Goal: Task Accomplishment & Management: Use online tool/utility

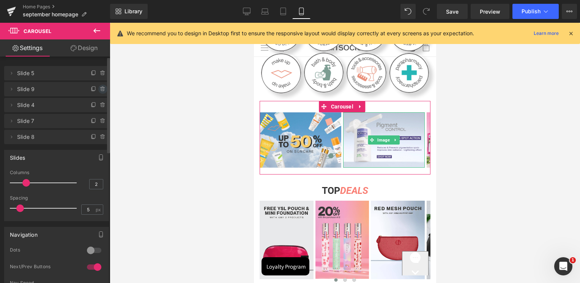
click at [102, 90] on icon at bounding box center [103, 89] width 6 height 6
click at [102, 90] on div "Delete Cancel" at bounding box center [58, 89] width 105 height 14
click at [100, 91] on button "Delete" at bounding box center [95, 90] width 24 height 10
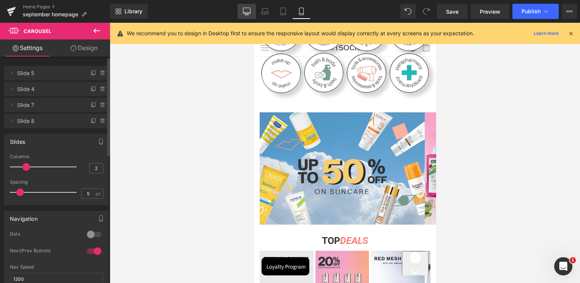
click at [254, 13] on link "Desktop" at bounding box center [247, 11] width 18 height 15
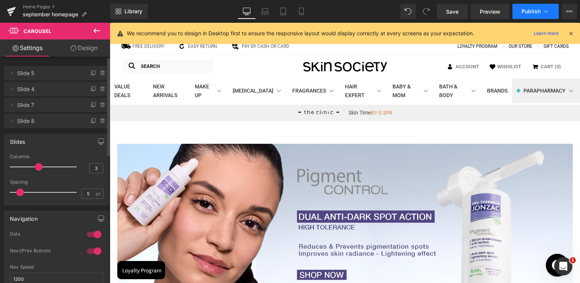
click at [538, 14] on span "Publish" at bounding box center [531, 11] width 19 height 6
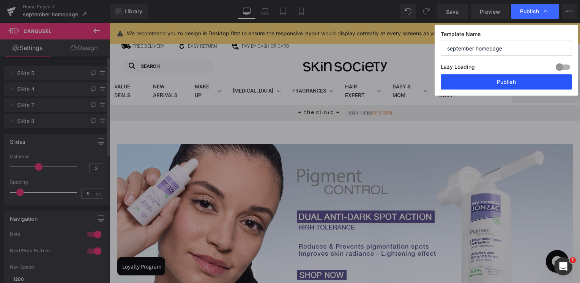
click at [494, 87] on button "Publish" at bounding box center [506, 81] width 131 height 15
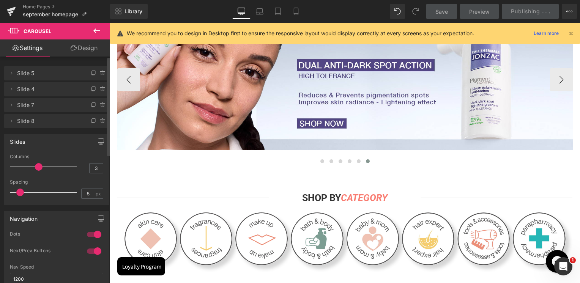
scroll to position [152, 0]
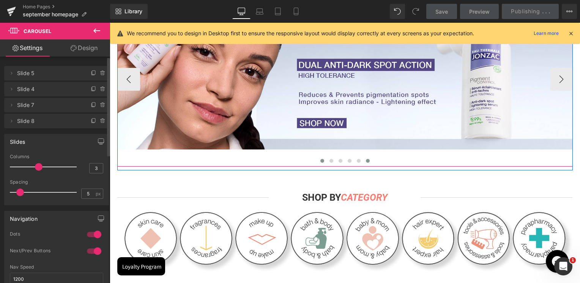
click at [322, 163] on button at bounding box center [322, 161] width 9 height 8
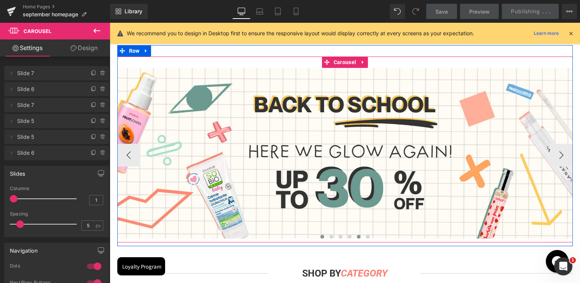
scroll to position [76, 0]
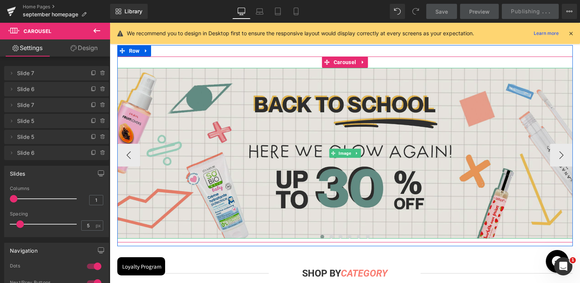
click at [425, 123] on img at bounding box center [345, 153] width 456 height 171
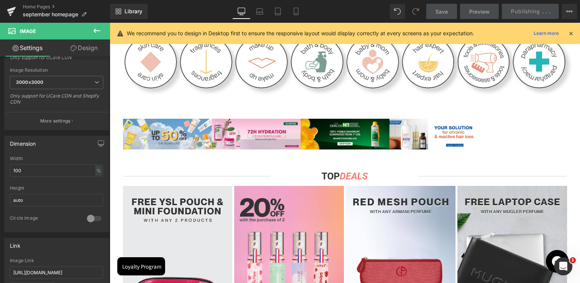
scroll to position [342, 0]
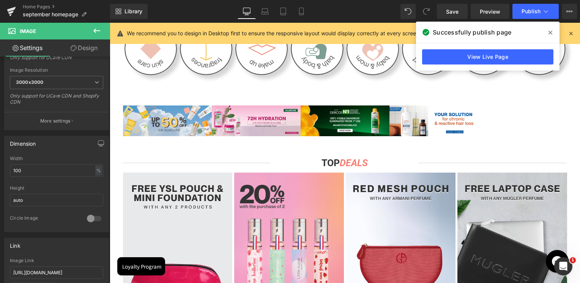
click at [548, 33] on span at bounding box center [551, 33] width 12 height 12
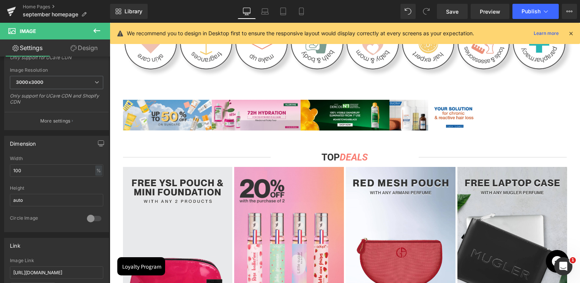
scroll to position [304, 0]
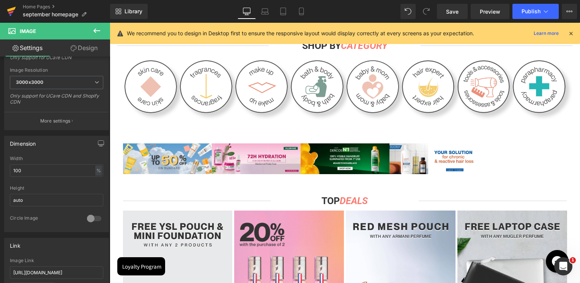
click at [7, 11] on icon at bounding box center [11, 11] width 9 height 19
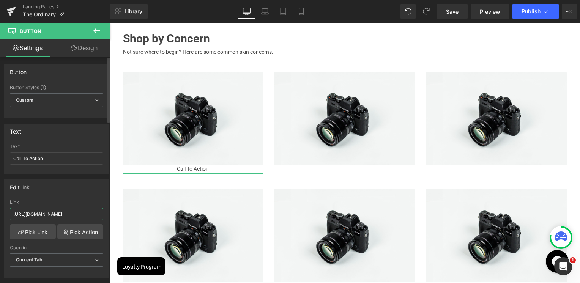
click at [81, 211] on input "https://skinsociety.me/products/best-of-clinique" at bounding box center [56, 214] width 93 height 13
click at [71, 193] on div "Edit link" at bounding box center [57, 187] width 104 height 14
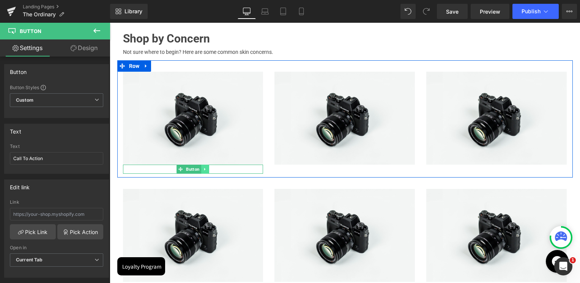
click at [203, 169] on icon at bounding box center [205, 169] width 4 height 5
click at [205, 169] on link at bounding box center [209, 169] width 8 height 9
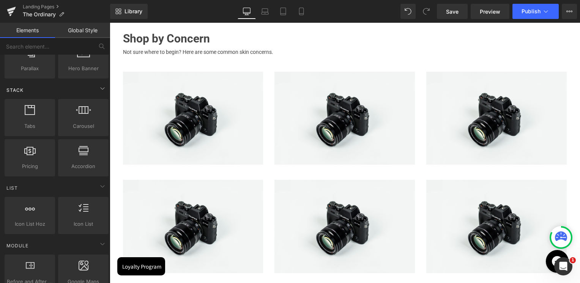
scroll to position [228, 0]
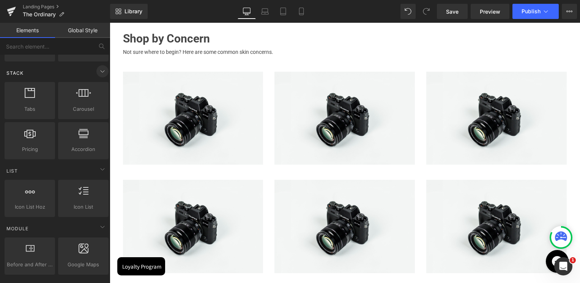
click at [98, 75] on span at bounding box center [102, 71] width 12 height 12
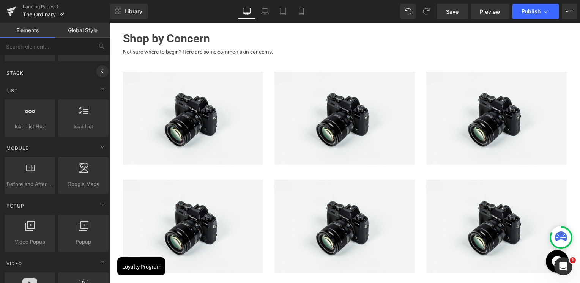
click at [98, 70] on icon at bounding box center [102, 71] width 9 height 9
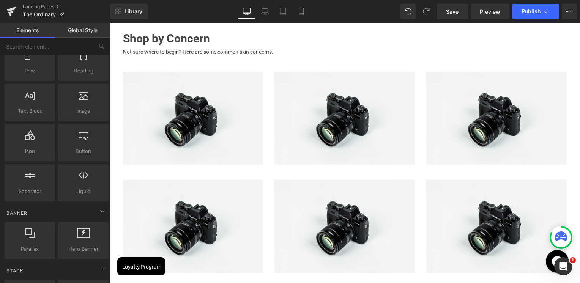
scroll to position [0, 0]
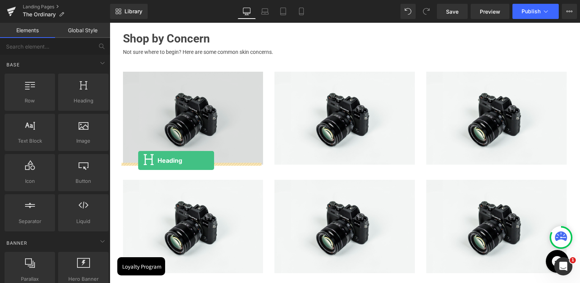
drag, startPoint x: 194, startPoint y: 109, endPoint x: 138, endPoint y: 161, distance: 76.0
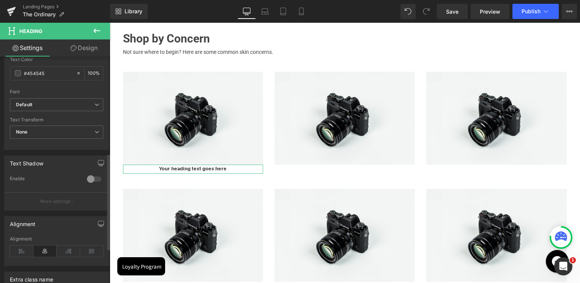
scroll to position [310, 0]
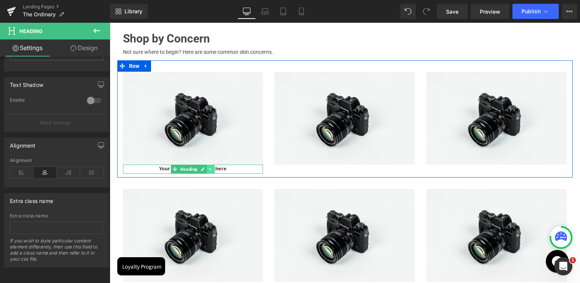
click at [209, 167] on icon at bounding box center [211, 169] width 4 height 5
click at [213, 167] on icon at bounding box center [215, 169] width 4 height 4
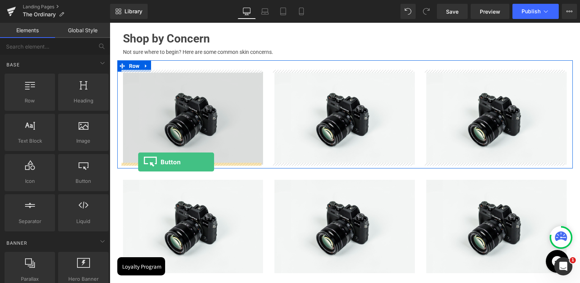
drag, startPoint x: 190, startPoint y: 199, endPoint x: 138, endPoint y: 162, distance: 64.0
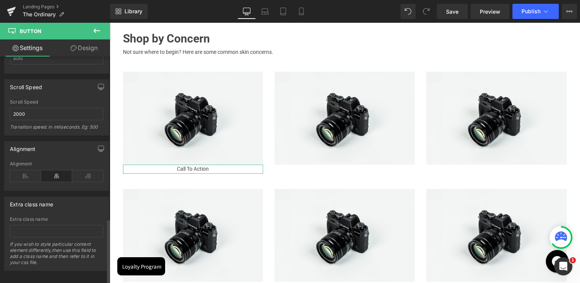
scroll to position [564, 0]
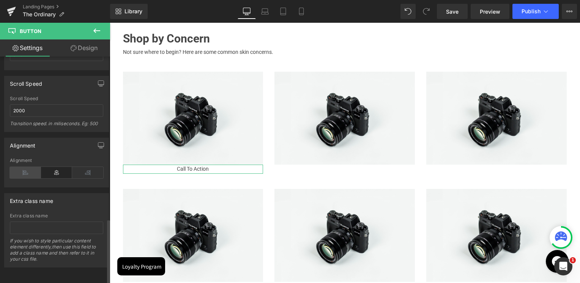
click at [27, 167] on icon at bounding box center [25, 172] width 31 height 11
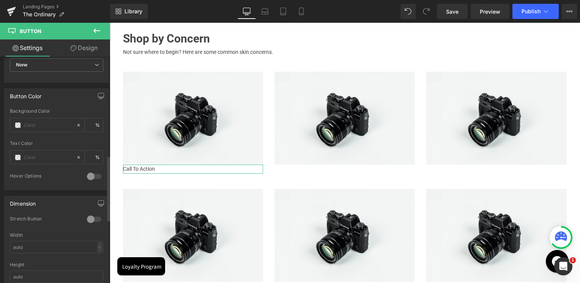
scroll to position [336, 0]
click at [87, 218] on div at bounding box center [94, 222] width 18 height 12
click at [91, 218] on div at bounding box center [94, 222] width 18 height 12
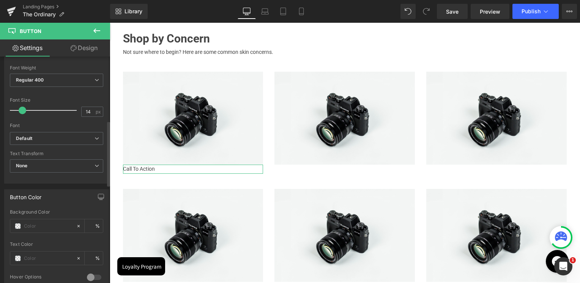
scroll to position [223, 0]
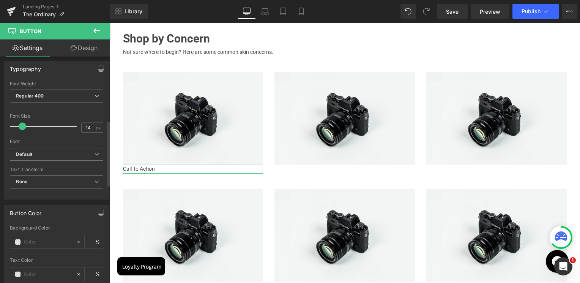
click at [33, 152] on b "Default" at bounding box center [55, 155] width 79 height 6
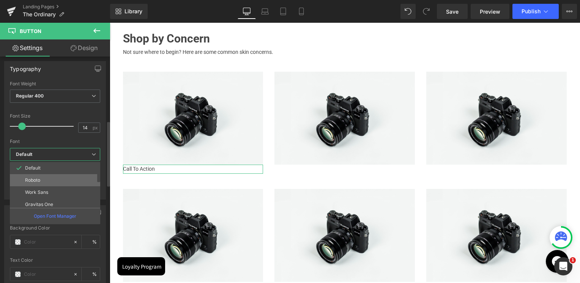
click at [31, 175] on li "Roboto" at bounding box center [57, 180] width 94 height 12
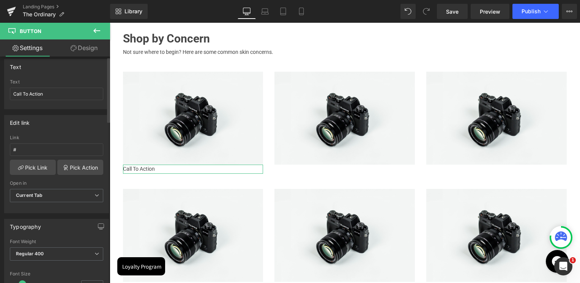
scroll to position [0, 0]
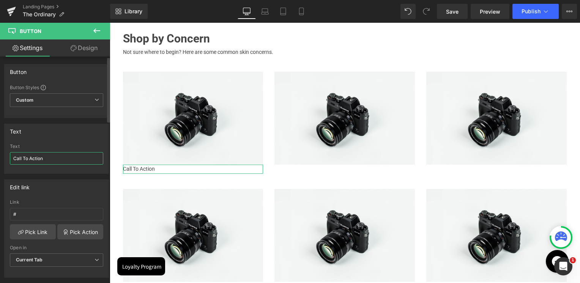
click at [35, 156] on input "Call To Action" at bounding box center [56, 158] width 93 height 13
click at [66, 161] on input "Aging" at bounding box center [56, 158] width 93 height 13
paste input "⟶"
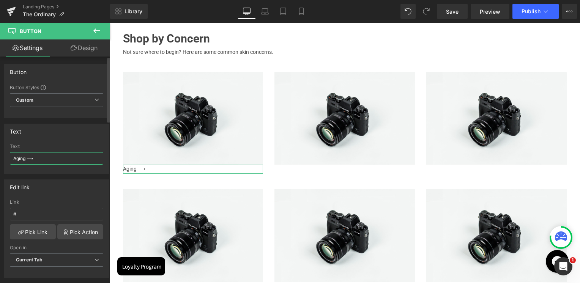
type input "Aging ⟶"
click at [71, 131] on div "Text" at bounding box center [57, 131] width 104 height 14
drag, startPoint x: 57, startPoint y: 158, endPoint x: 14, endPoint y: 157, distance: 42.9
click at [14, 157] on input "Aging ⟶" at bounding box center [56, 158] width 93 height 13
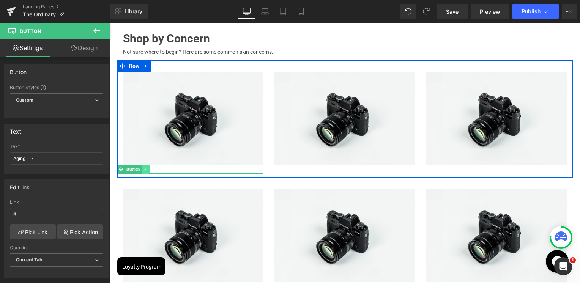
click at [145, 168] on icon at bounding box center [145, 169] width 1 height 3
click at [141, 168] on link at bounding box center [142, 169] width 8 height 9
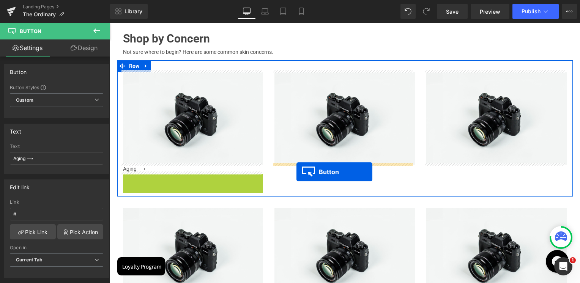
drag, startPoint x: 129, startPoint y: 177, endPoint x: 296, endPoint y: 172, distance: 167.5
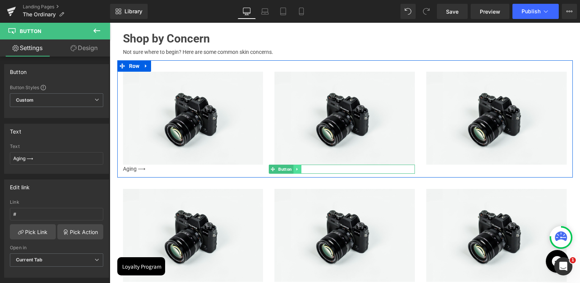
click at [297, 167] on link at bounding box center [298, 169] width 8 height 9
click at [292, 168] on icon at bounding box center [294, 169] width 4 height 4
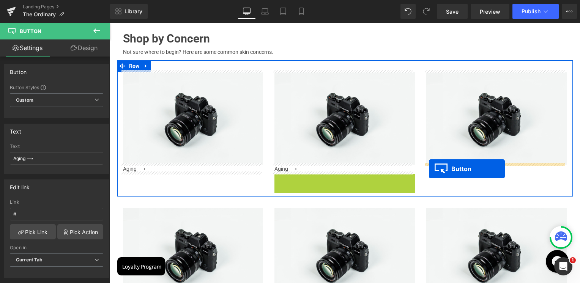
drag, startPoint x: 270, startPoint y: 177, endPoint x: 429, endPoint y: 169, distance: 158.9
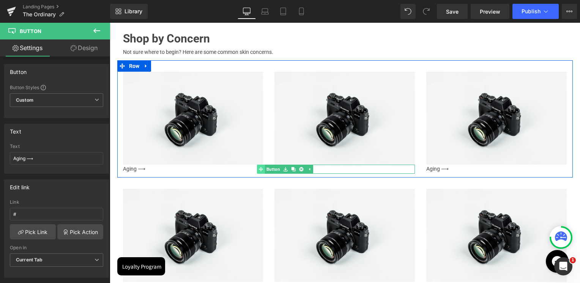
click at [270, 169] on link "Button" at bounding box center [269, 169] width 25 height 9
click at [306, 168] on div "Aging ⟶" at bounding box center [345, 169] width 141 height 9
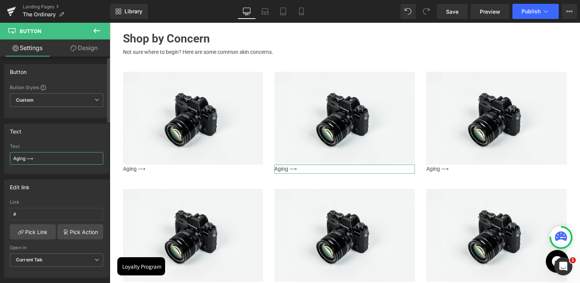
drag, startPoint x: 26, startPoint y: 159, endPoint x: 14, endPoint y: 156, distance: 12.5
click at [14, 156] on input "Aging ⟶" at bounding box center [56, 158] width 93 height 13
type input "Congestion ⟶"
click at [40, 138] on div "Text" at bounding box center [57, 131] width 104 height 14
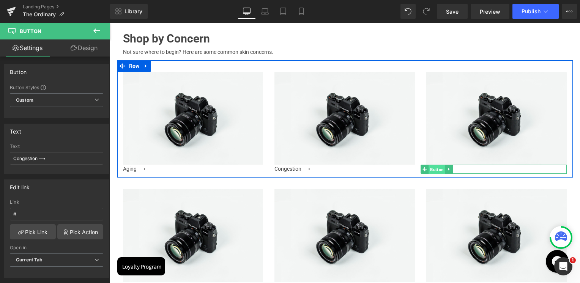
click at [439, 168] on span "Button" at bounding box center [437, 169] width 17 height 9
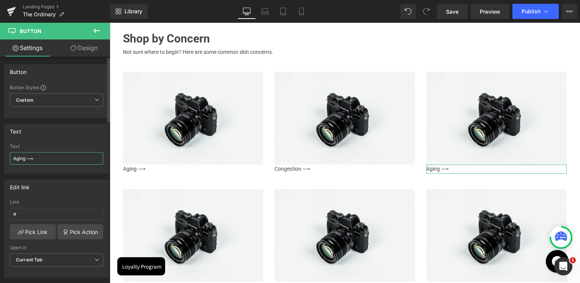
drag, startPoint x: 25, startPoint y: 160, endPoint x: 5, endPoint y: 156, distance: 21.2
click at [5, 156] on div "Aging ⟶ Text Aging ⟶" at bounding box center [57, 159] width 104 height 30
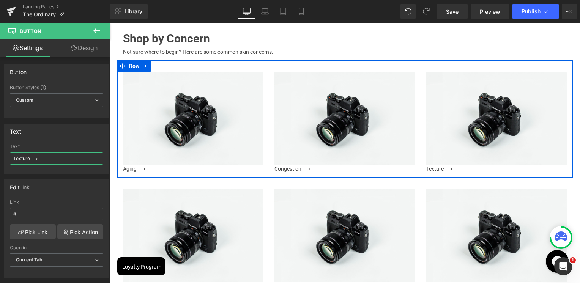
scroll to position [622, 0]
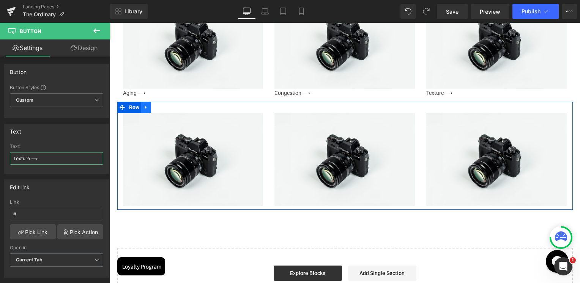
type input "Texture ⟶"
click at [144, 108] on icon at bounding box center [146, 107] width 5 height 6
click at [163, 106] on icon at bounding box center [165, 107] width 5 height 5
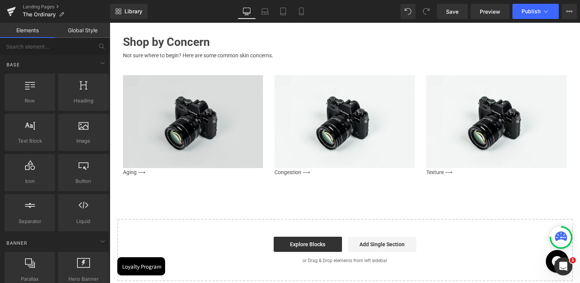
scroll to position [508, 0]
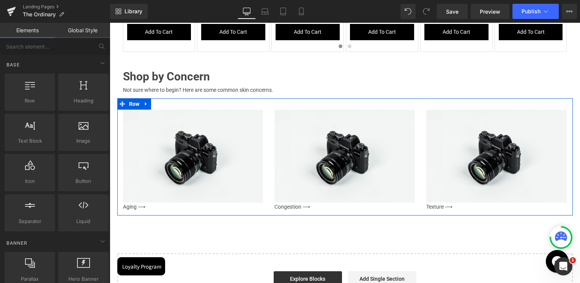
click at [143, 105] on link at bounding box center [146, 103] width 10 height 11
click at [153, 104] on icon at bounding box center [155, 103] width 5 height 5
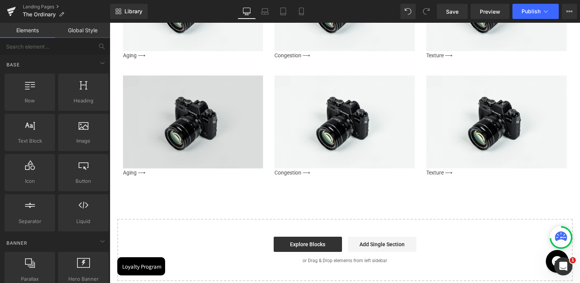
scroll to position [668, 0]
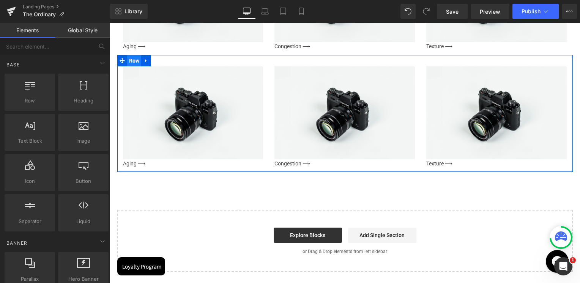
click at [134, 60] on span "Row" at bounding box center [134, 60] width 14 height 11
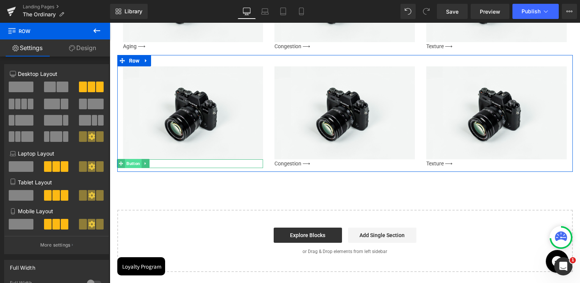
click at [130, 162] on span "Button" at bounding box center [133, 163] width 17 height 9
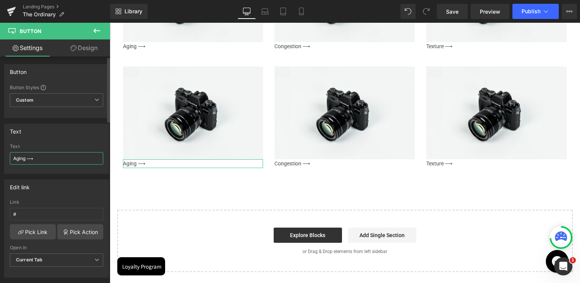
drag, startPoint x: 25, startPoint y: 160, endPoint x: 12, endPoint y: 155, distance: 13.7
click at [12, 155] on input "Aging ⟶" at bounding box center [56, 158] width 93 height 13
type input "Eye Care ⟶"
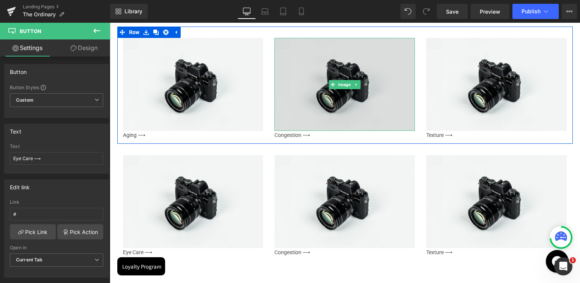
scroll to position [592, 0]
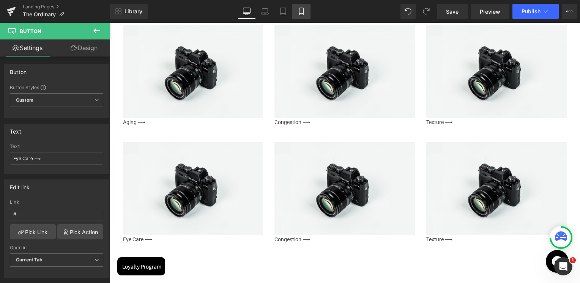
click at [296, 9] on link "Mobile" at bounding box center [301, 11] width 18 height 15
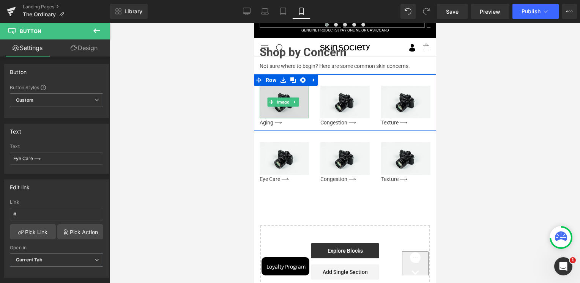
scroll to position [430, 0]
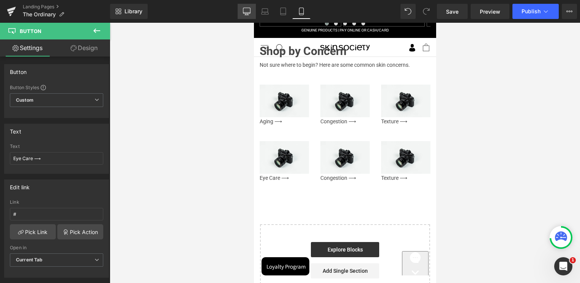
click at [249, 15] on icon at bounding box center [247, 15] width 4 height 0
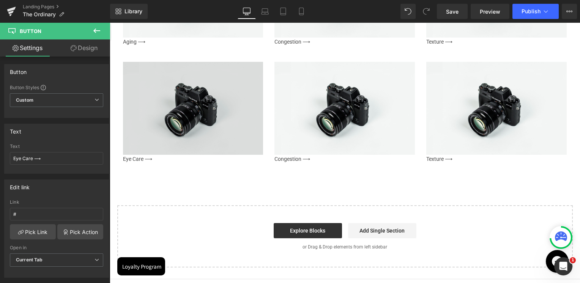
scroll to position [661, 0]
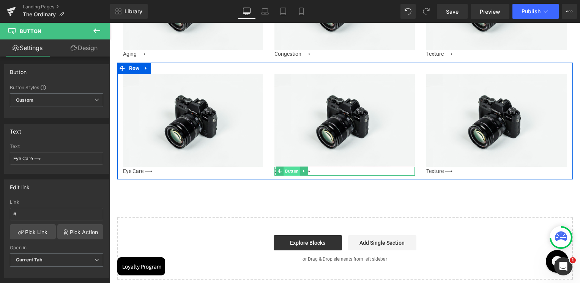
click at [290, 171] on span "Button" at bounding box center [292, 171] width 17 height 9
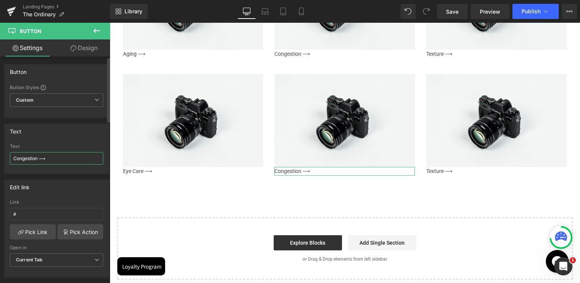
drag, startPoint x: 36, startPoint y: 160, endPoint x: 14, endPoint y: 159, distance: 22.8
click at [14, 159] on input "Congestion ⟶" at bounding box center [56, 158] width 93 height 13
type input "Redness ⟶"
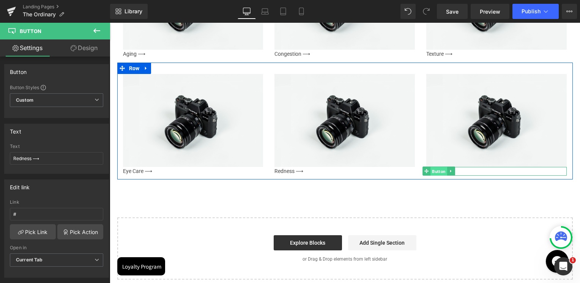
click at [433, 170] on span "Button" at bounding box center [439, 171] width 17 height 9
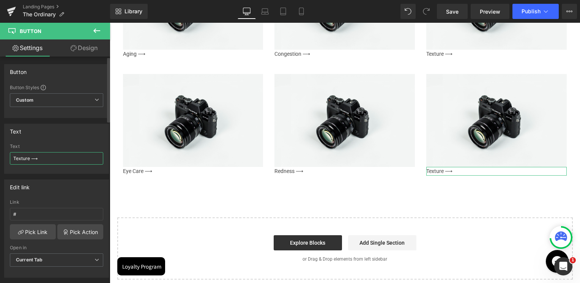
drag, startPoint x: 28, startPoint y: 158, endPoint x: 12, endPoint y: 156, distance: 16.1
click at [12, 156] on input "Texture ⟶" at bounding box center [56, 158] width 93 height 13
type input "[MEDICAL_DATA] ⟶"
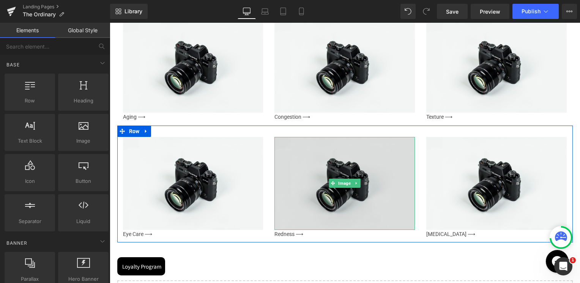
scroll to position [585, 0]
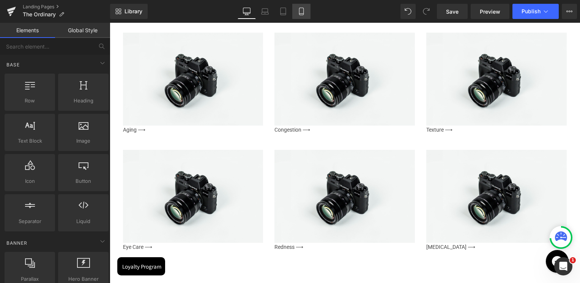
click at [297, 4] on link "Mobile" at bounding box center [301, 11] width 18 height 15
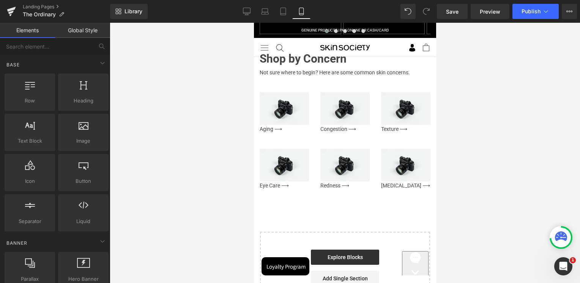
scroll to position [418, 0]
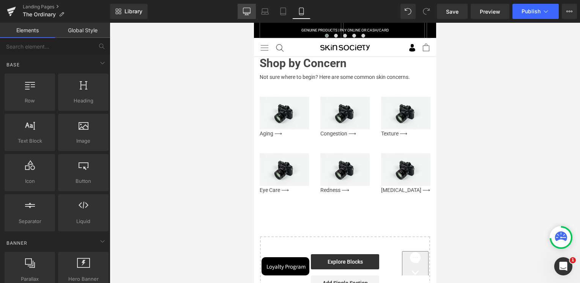
click at [251, 11] on icon at bounding box center [247, 12] width 8 height 8
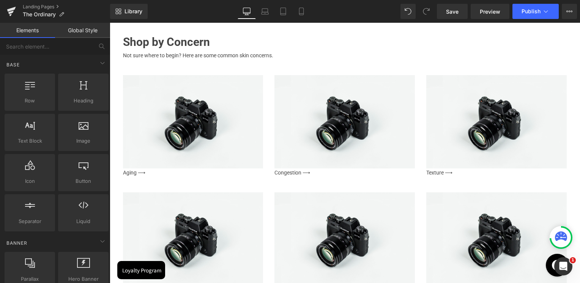
scroll to position [548, 0]
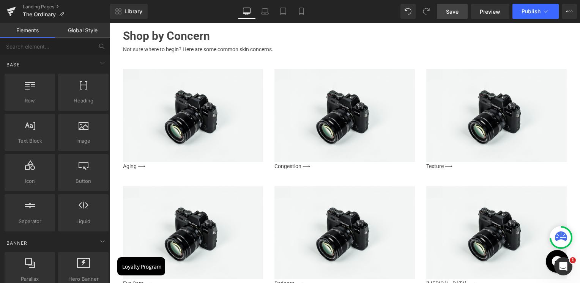
click at [455, 17] on link "Save" at bounding box center [452, 11] width 31 height 15
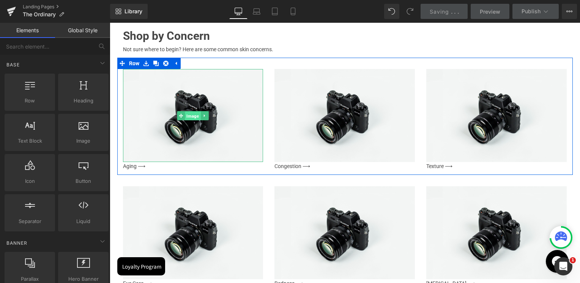
click at [187, 115] on span "Image" at bounding box center [193, 116] width 16 height 9
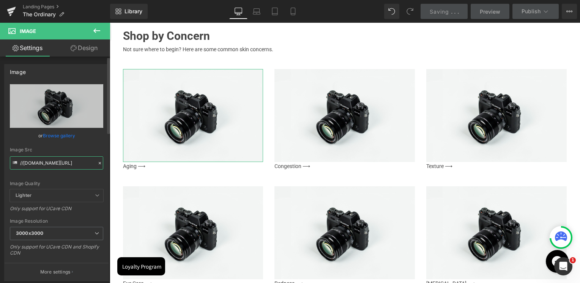
click at [32, 160] on input "//[DOMAIN_NAME][URL]" at bounding box center [56, 162] width 93 height 13
paste input "https://cdn.shopify.com/s/files/1/0295/0545/4173/files/aging.png?v=1757582108"
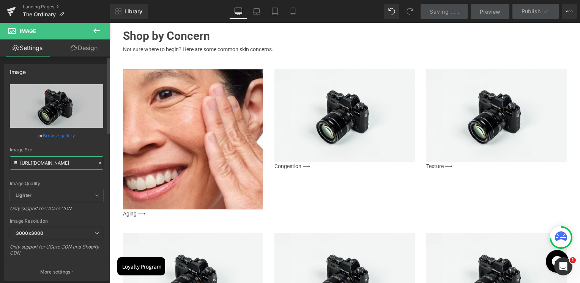
type input "https://cdn.shopify.com/s/files/1/0295/0545/4173/files/aging.png?v=1757582108"
click at [36, 151] on div "Image Src" at bounding box center [56, 149] width 93 height 5
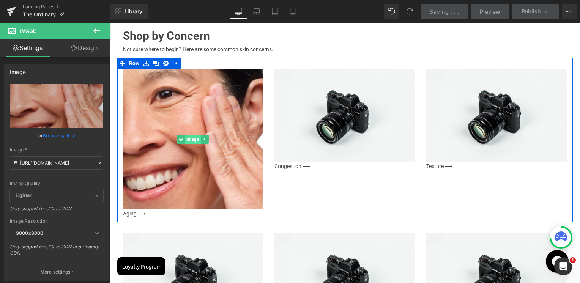
click at [188, 135] on span "Image" at bounding box center [193, 139] width 16 height 9
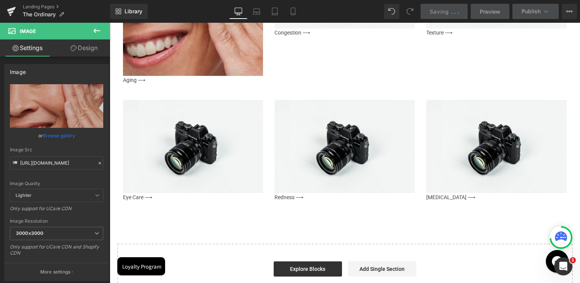
scroll to position [684, 0]
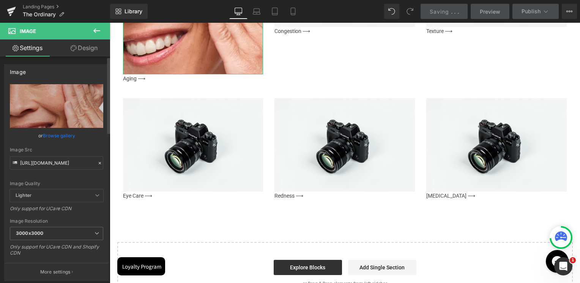
click at [97, 164] on icon at bounding box center [99, 163] width 5 height 5
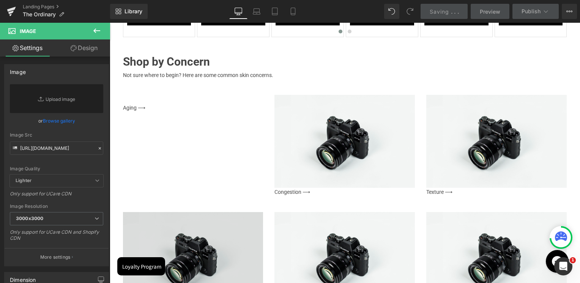
scroll to position [532, 0]
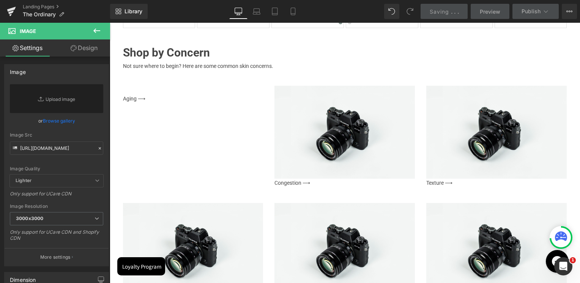
drag, startPoint x: 139, startPoint y: 139, endPoint x: 115, endPoint y: 125, distance: 27.5
click at [139, 139] on div "Image Aging ⟶ Button Image Congestion ⟶ Button Image Texture ⟶ Button Row" at bounding box center [345, 132] width 456 height 117
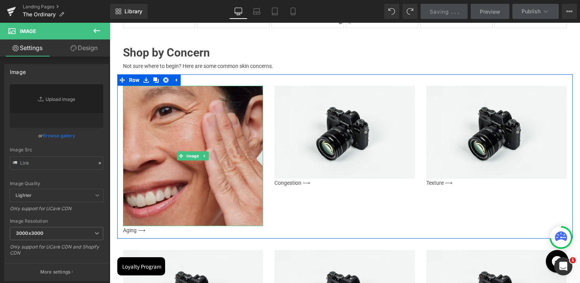
click at [166, 132] on img at bounding box center [193, 156] width 141 height 141
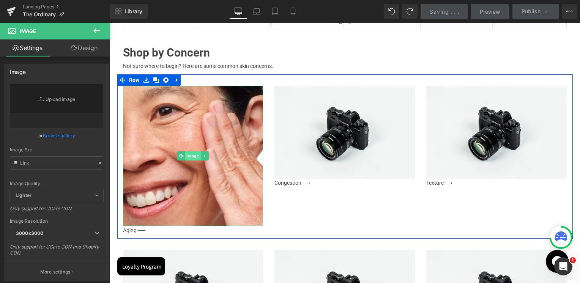
click at [193, 158] on span "Image" at bounding box center [193, 156] width 16 height 9
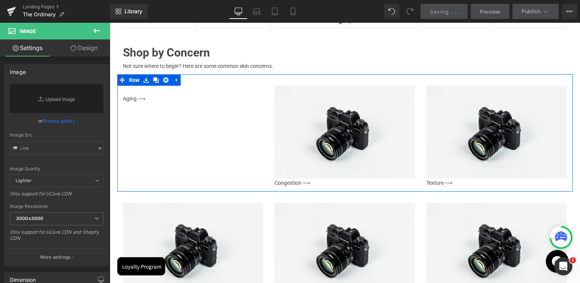
click at [170, 144] on div "Image Aging ⟶ Button Image Congestion ⟶ Button Image Texture ⟶ Button Row" at bounding box center [345, 132] width 456 height 117
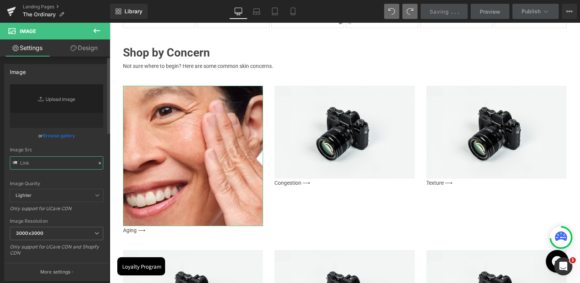
click at [41, 160] on input "text" at bounding box center [56, 162] width 93 height 13
paste input "https://cdn.shopify.com/s/files/1/0295/0545/4173/files/aging.png?v=1757582108"
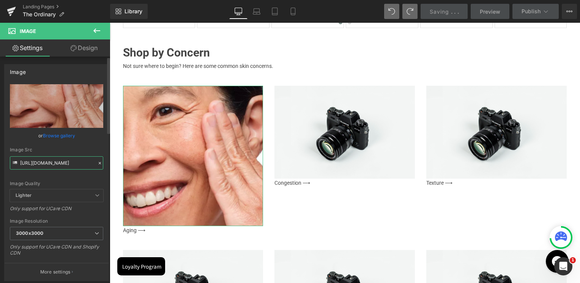
type input "https://cdn.shopify.com/s/files/1/0295/0545/4173/files/aging.png?v=1757582108"
click at [55, 150] on div "Image Src" at bounding box center [56, 149] width 93 height 5
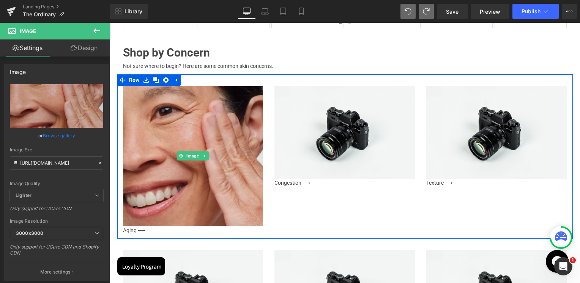
click at [173, 127] on img at bounding box center [193, 156] width 141 height 141
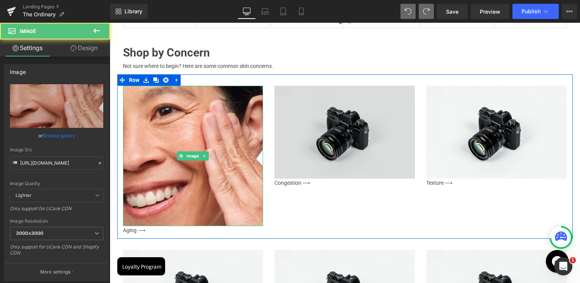
click at [316, 127] on img at bounding box center [345, 132] width 141 height 93
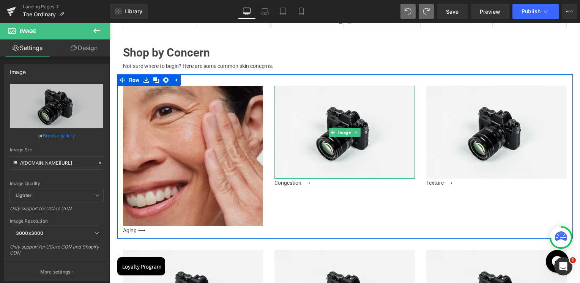
click at [218, 122] on img at bounding box center [193, 156] width 141 height 141
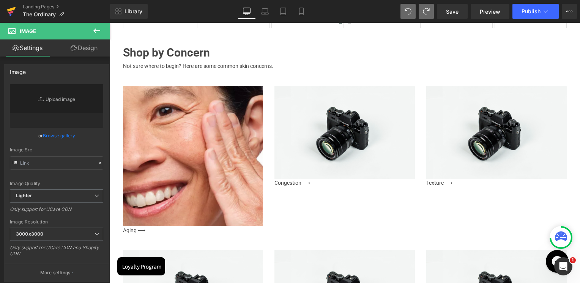
click at [7, 9] on icon at bounding box center [11, 11] width 9 height 19
